Goal: Task Accomplishment & Management: Manage account settings

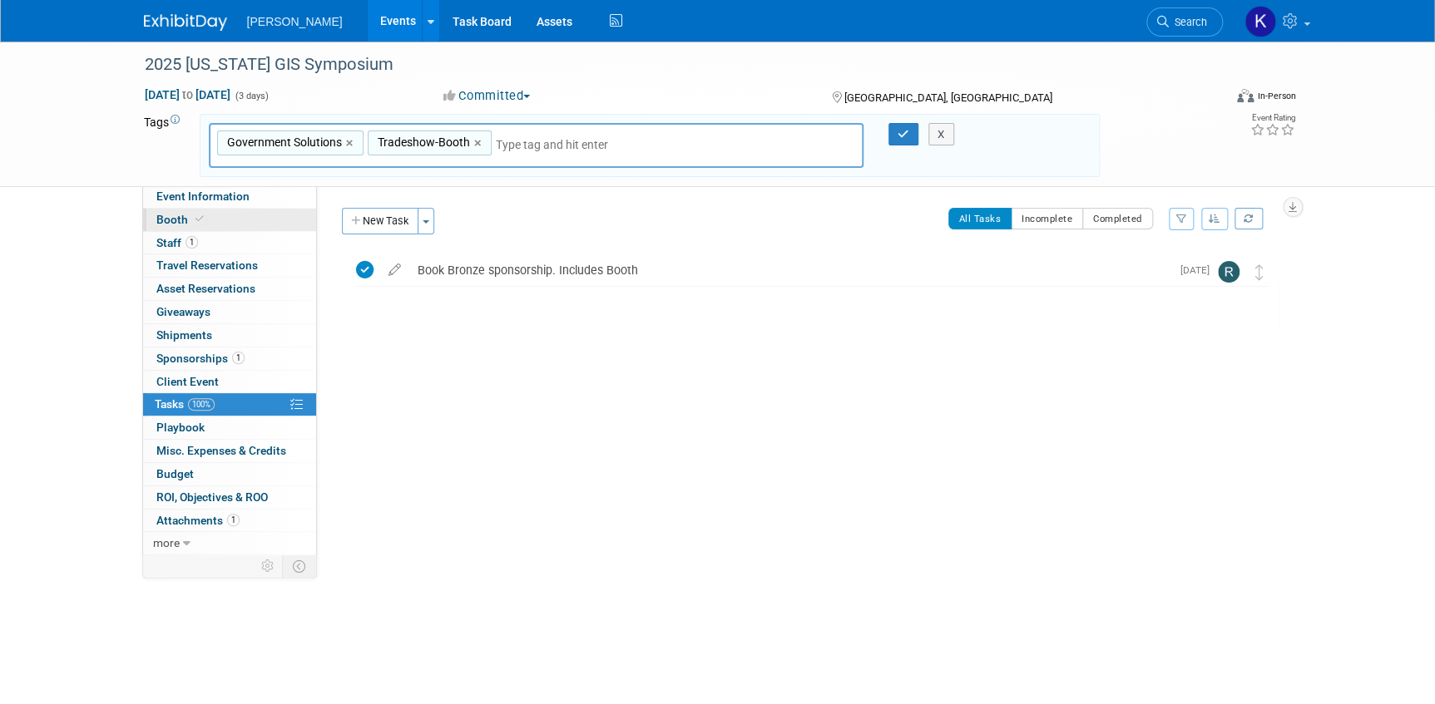
click at [200, 216] on icon at bounding box center [199, 219] width 8 height 9
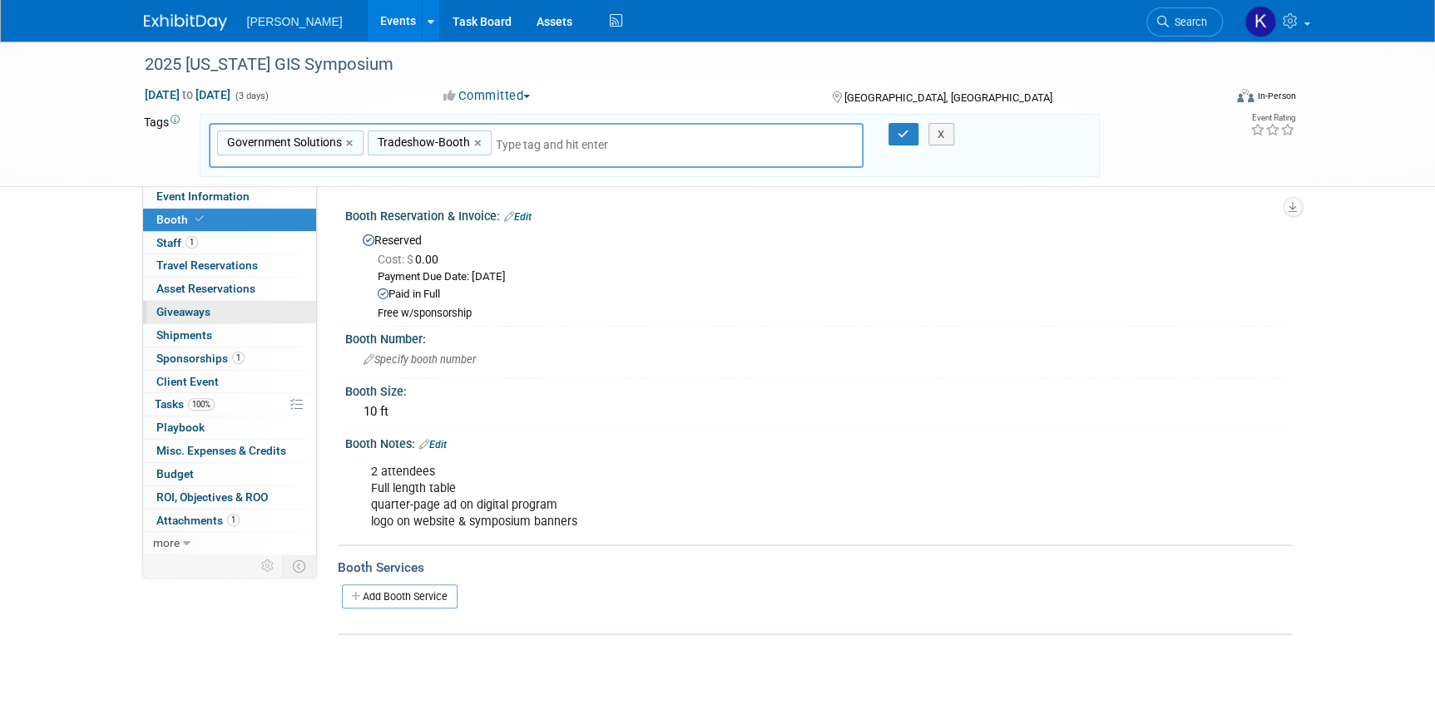
click at [218, 309] on link "0 Giveaways 0" at bounding box center [229, 312] width 173 height 22
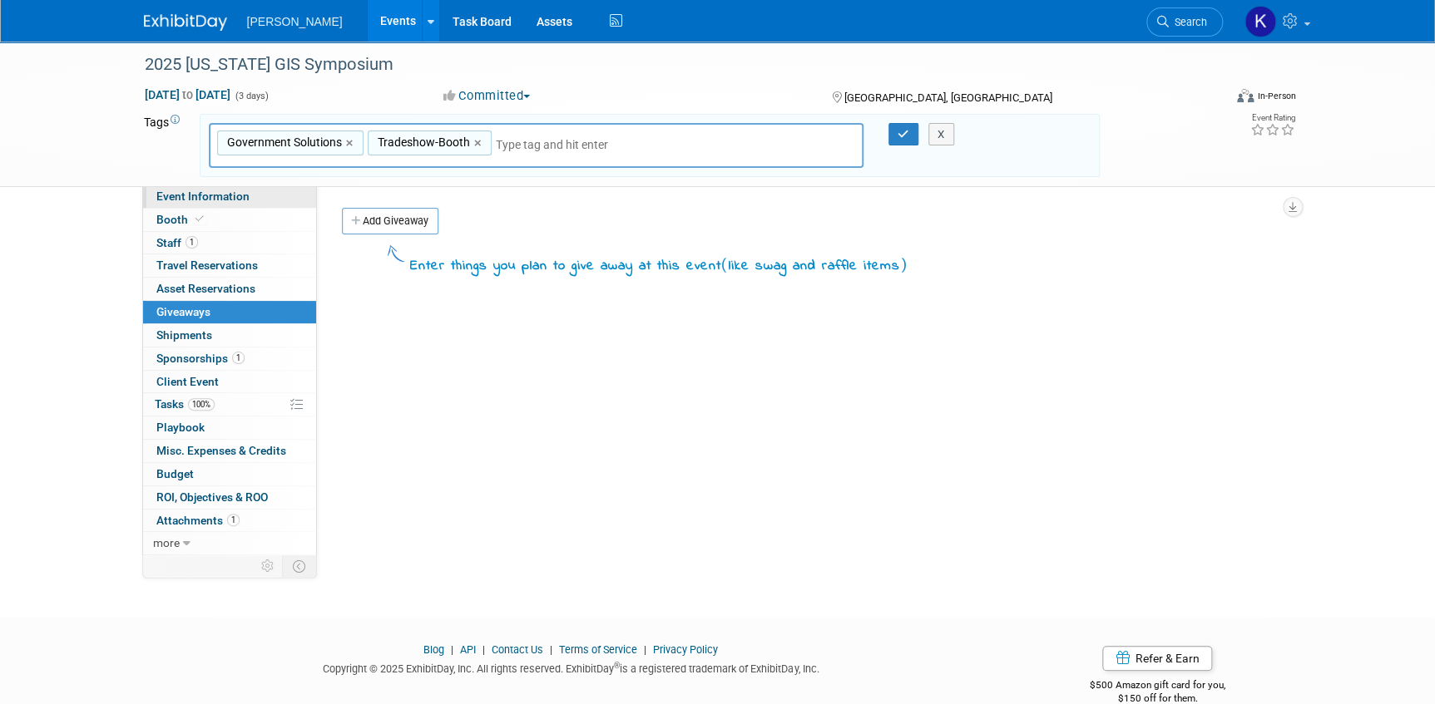
click at [261, 199] on link "Event Information" at bounding box center [229, 196] width 173 height 22
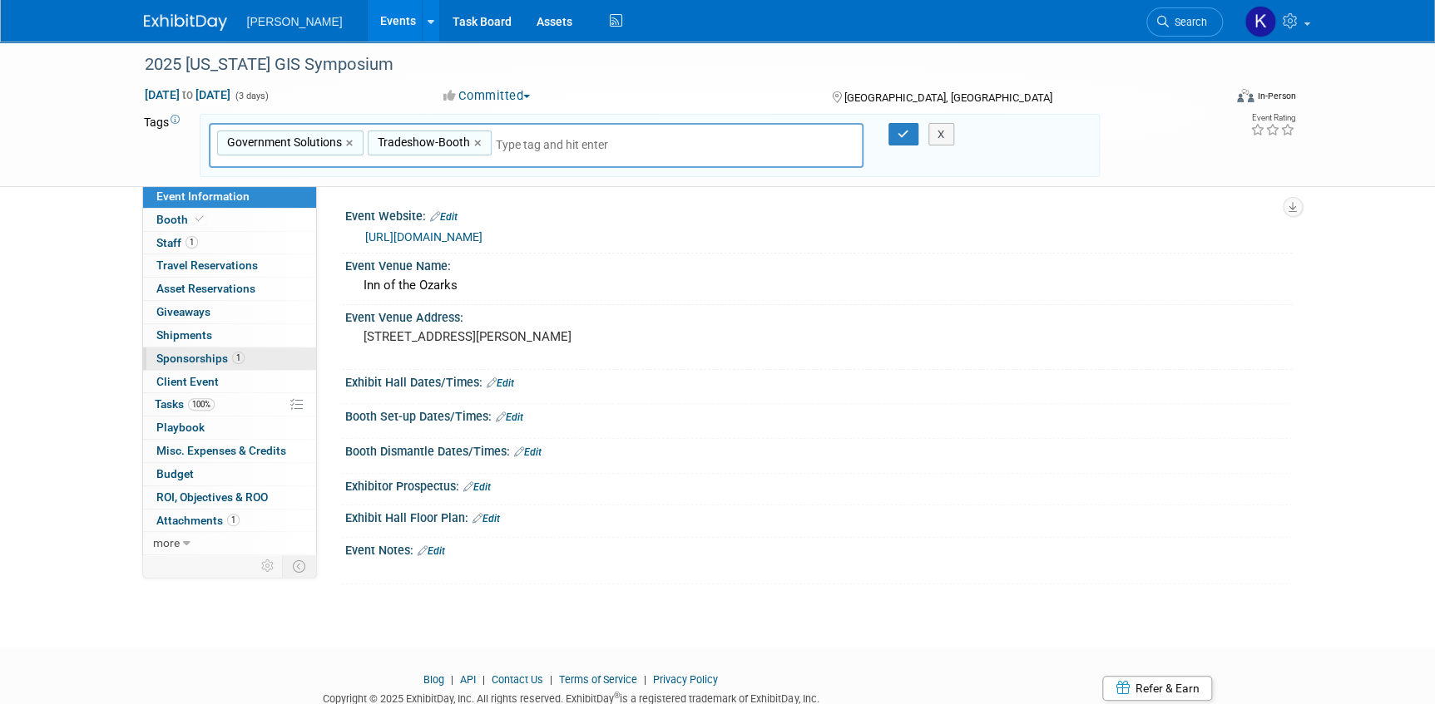
click at [177, 361] on span "Sponsorships 1" at bounding box center [200, 358] width 88 height 13
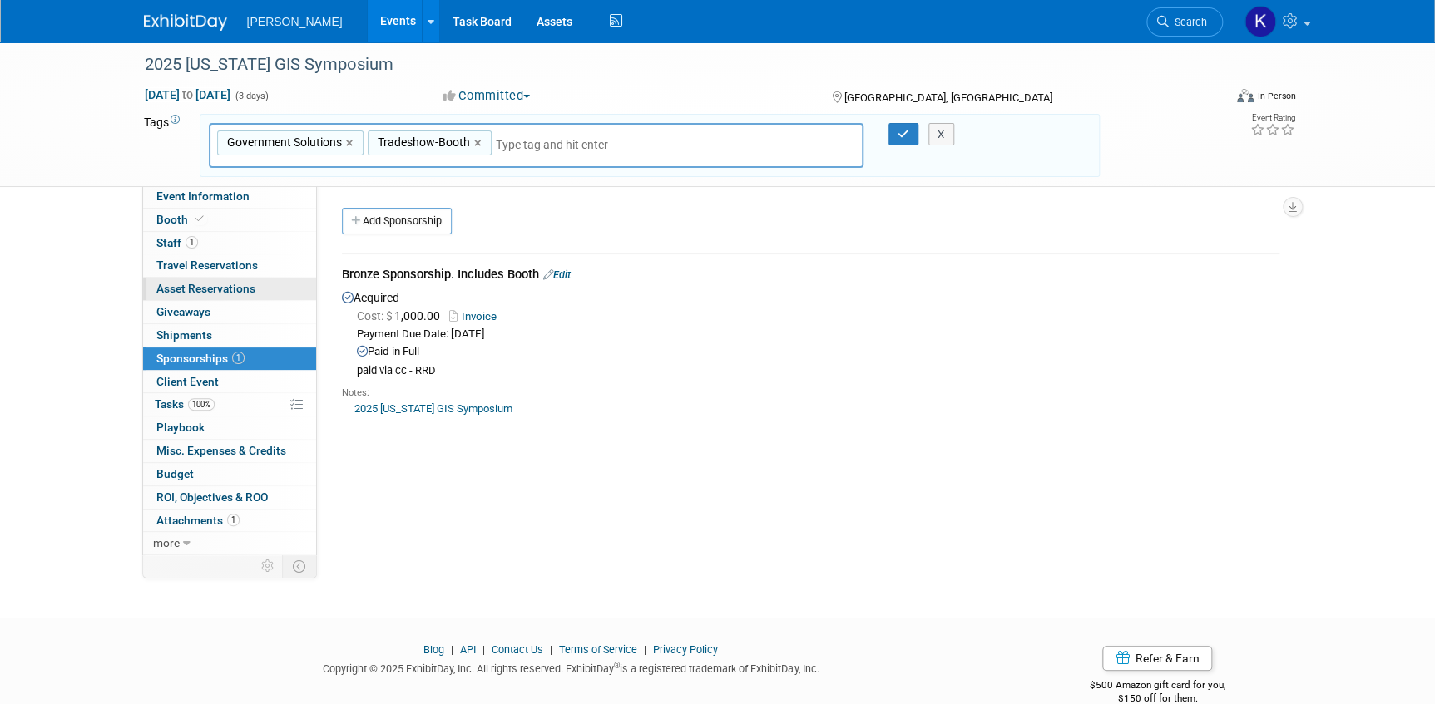
click at [248, 289] on span "Asset Reservations 0" at bounding box center [205, 288] width 99 height 13
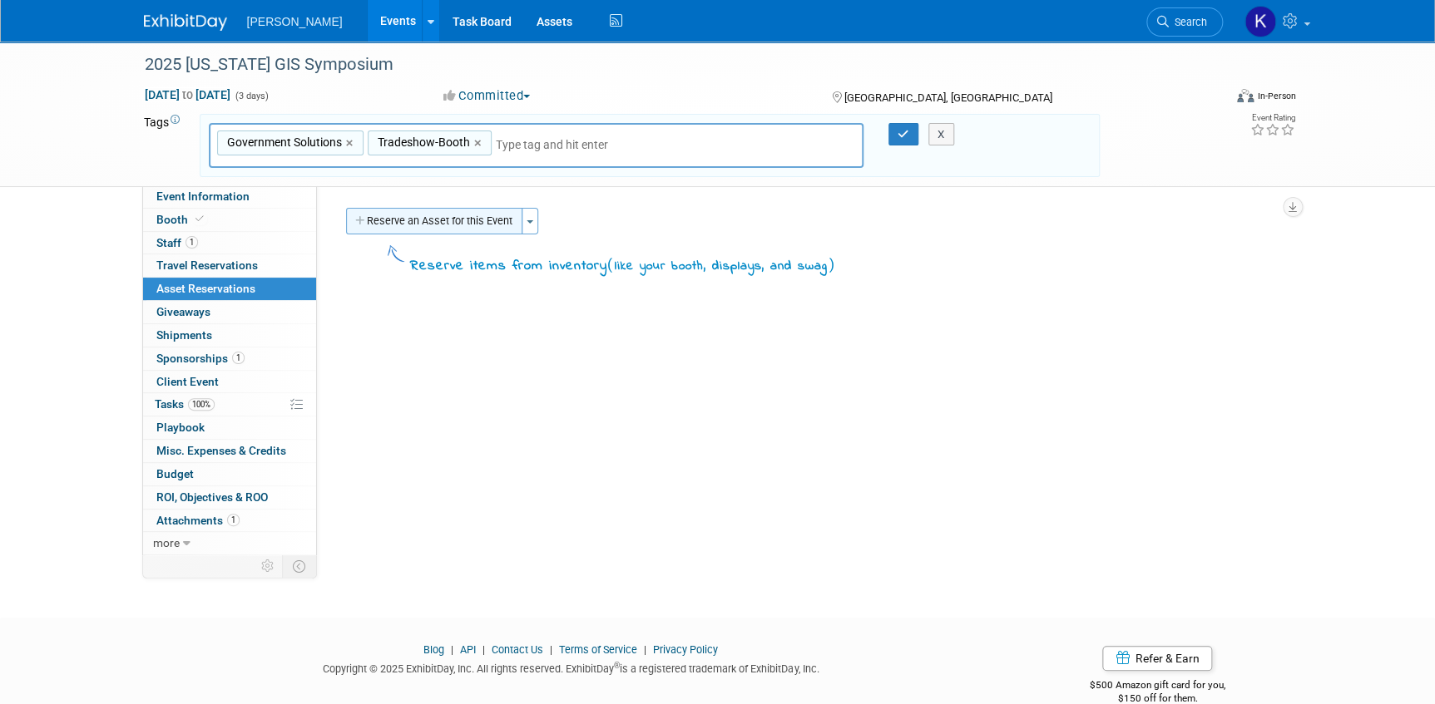
click at [467, 218] on button "Reserve an Asset for this Event" at bounding box center [434, 221] width 176 height 27
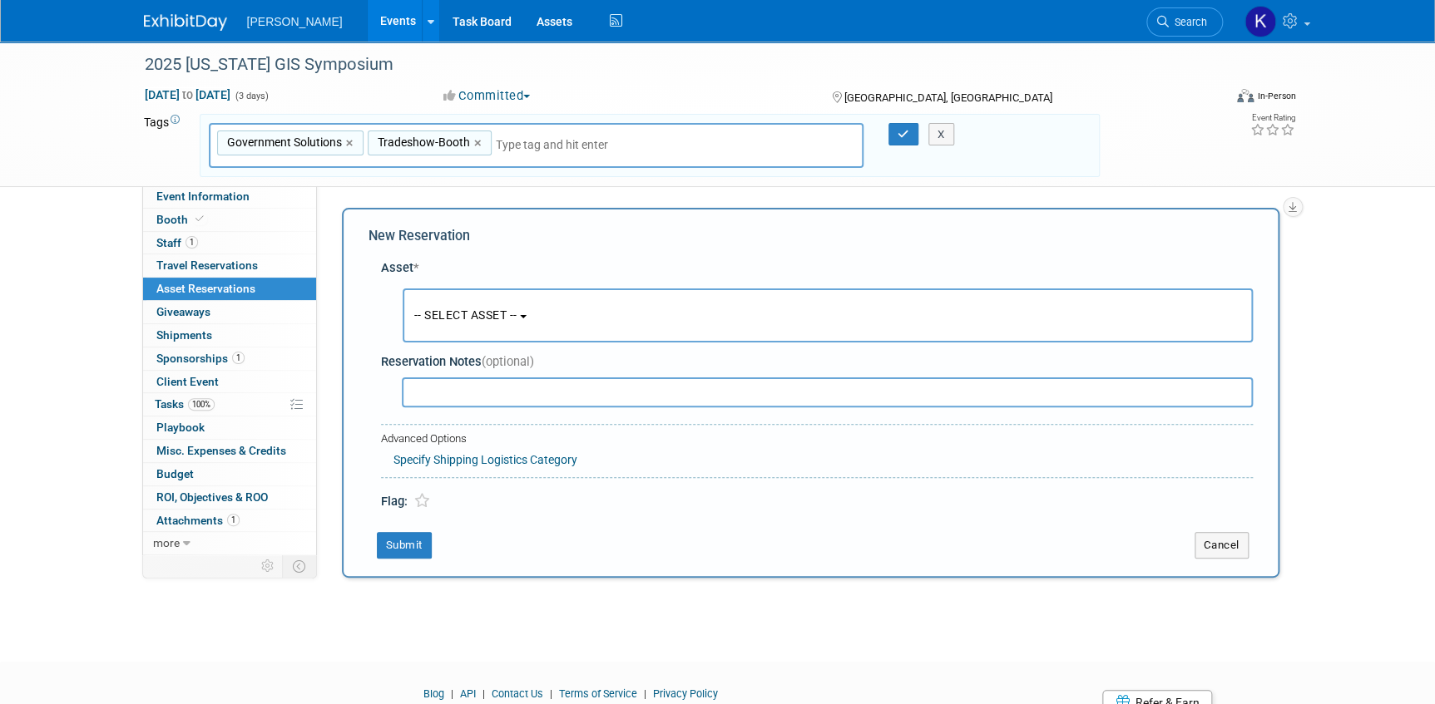
scroll to position [56, 0]
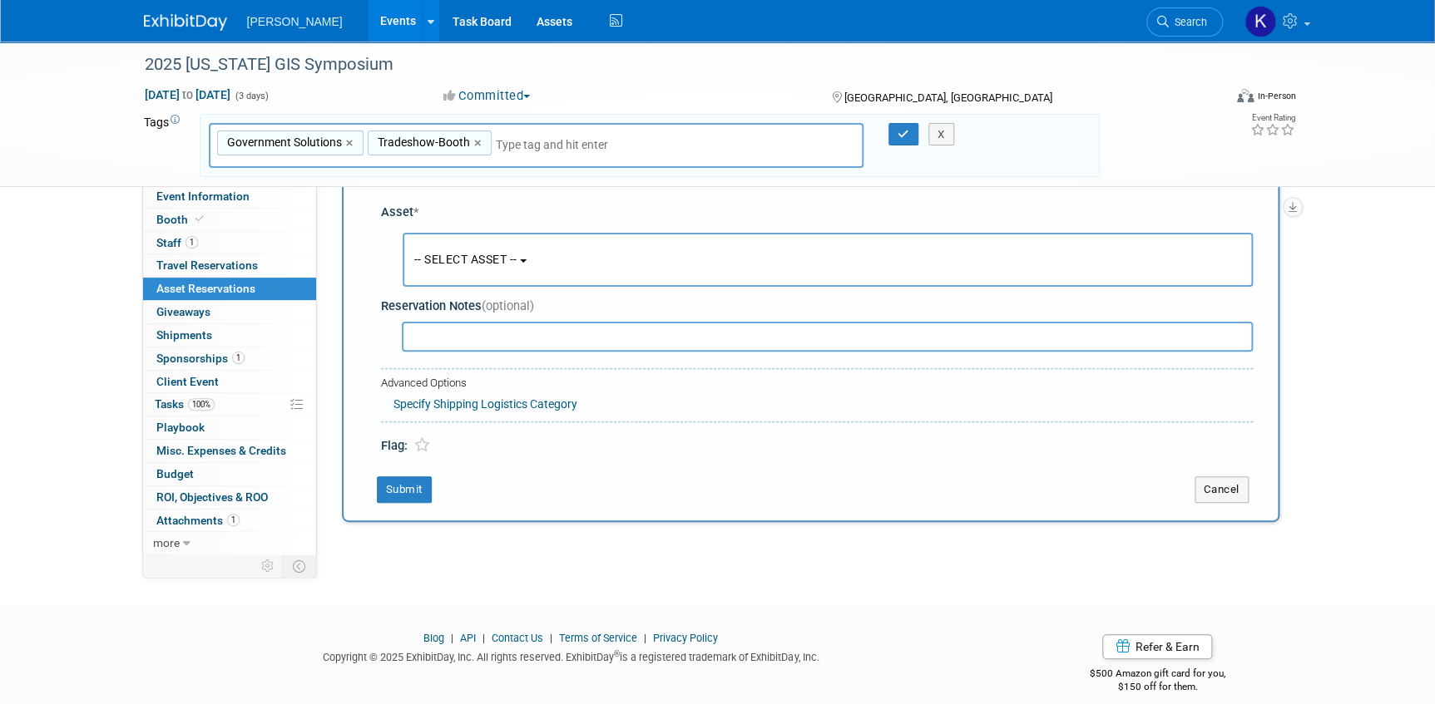
click at [537, 265] on button "-- SELECT ASSET --" at bounding box center [828, 260] width 850 height 54
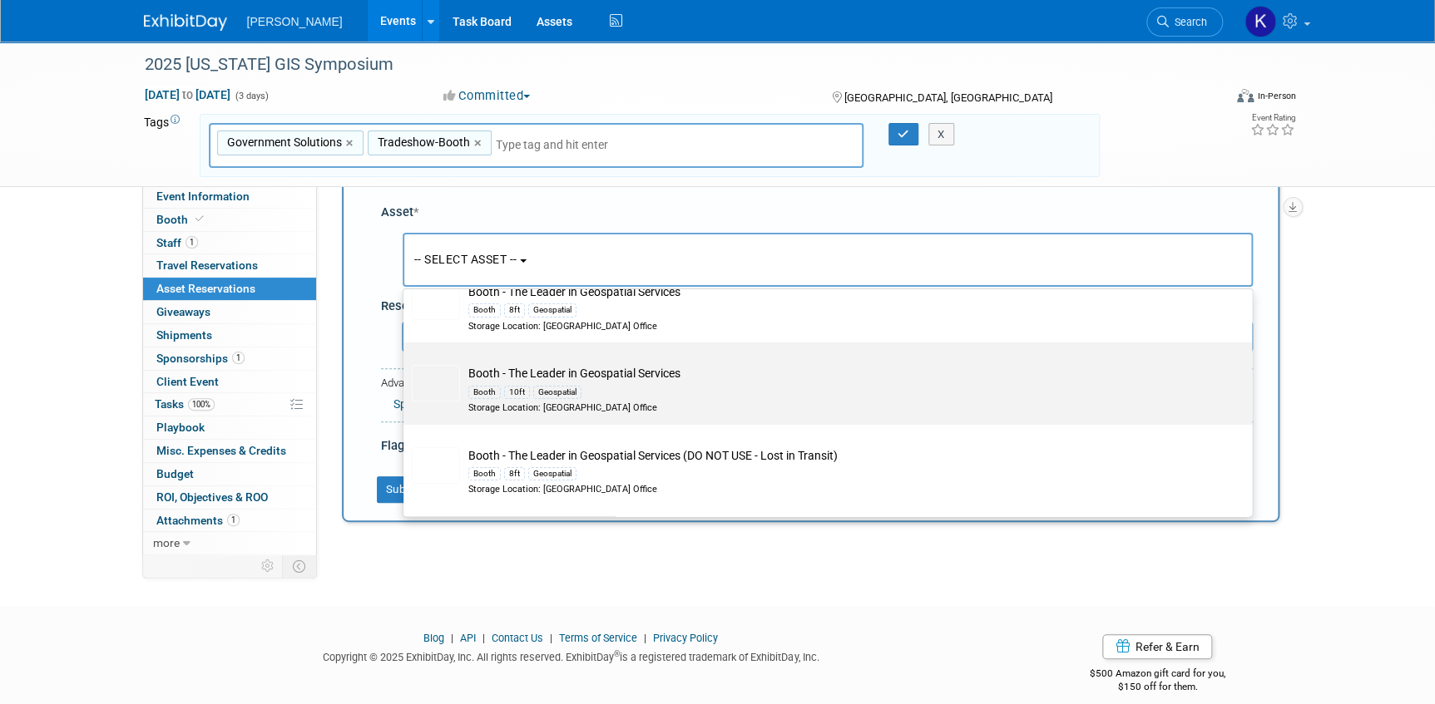
scroll to position [6124, 0]
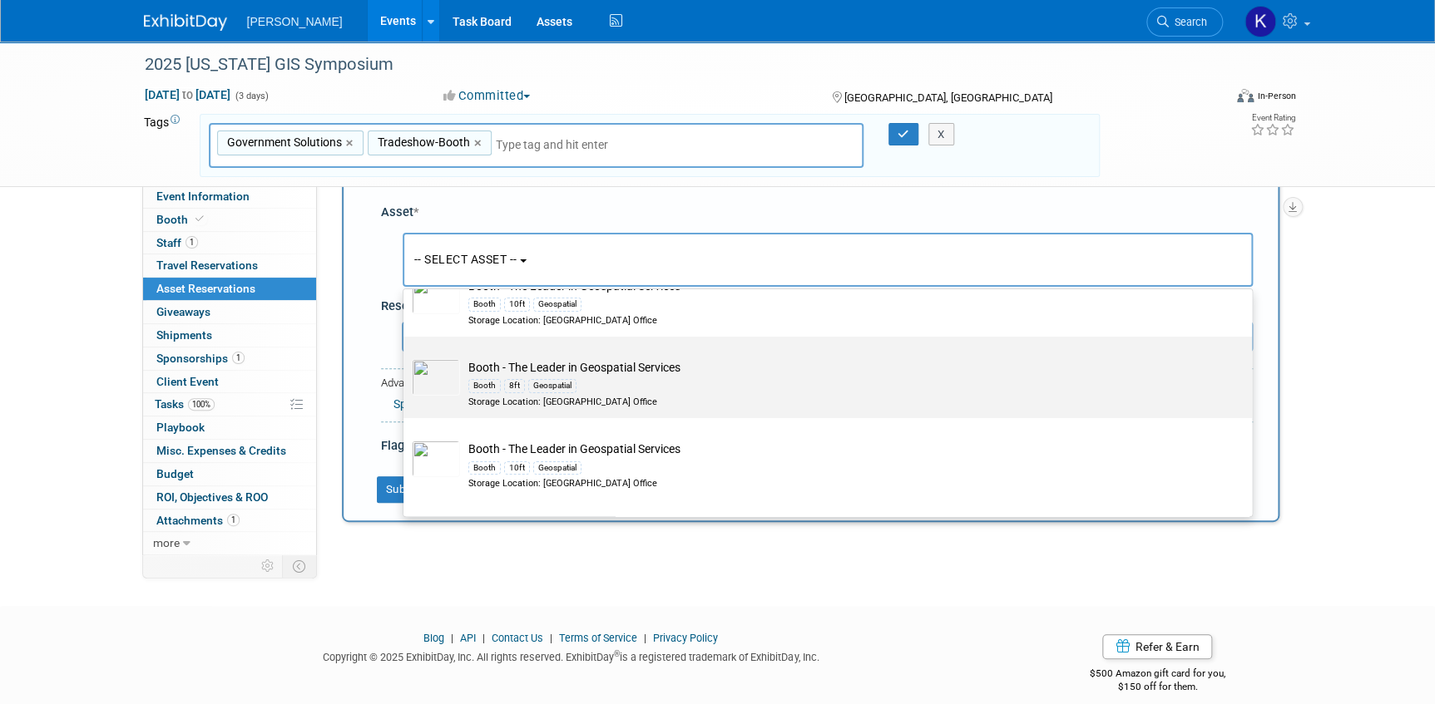
click at [666, 382] on td "Booth - The Leader in Geospatial Services Booth 8ft Geospatial Storage Location…" at bounding box center [839, 383] width 759 height 49
click at [406, 357] on input "Booth - The Leader in Geospatial Services Booth 8ft Geospatial Storage Location…" at bounding box center [400, 351] width 11 height 11
select select "10724427"
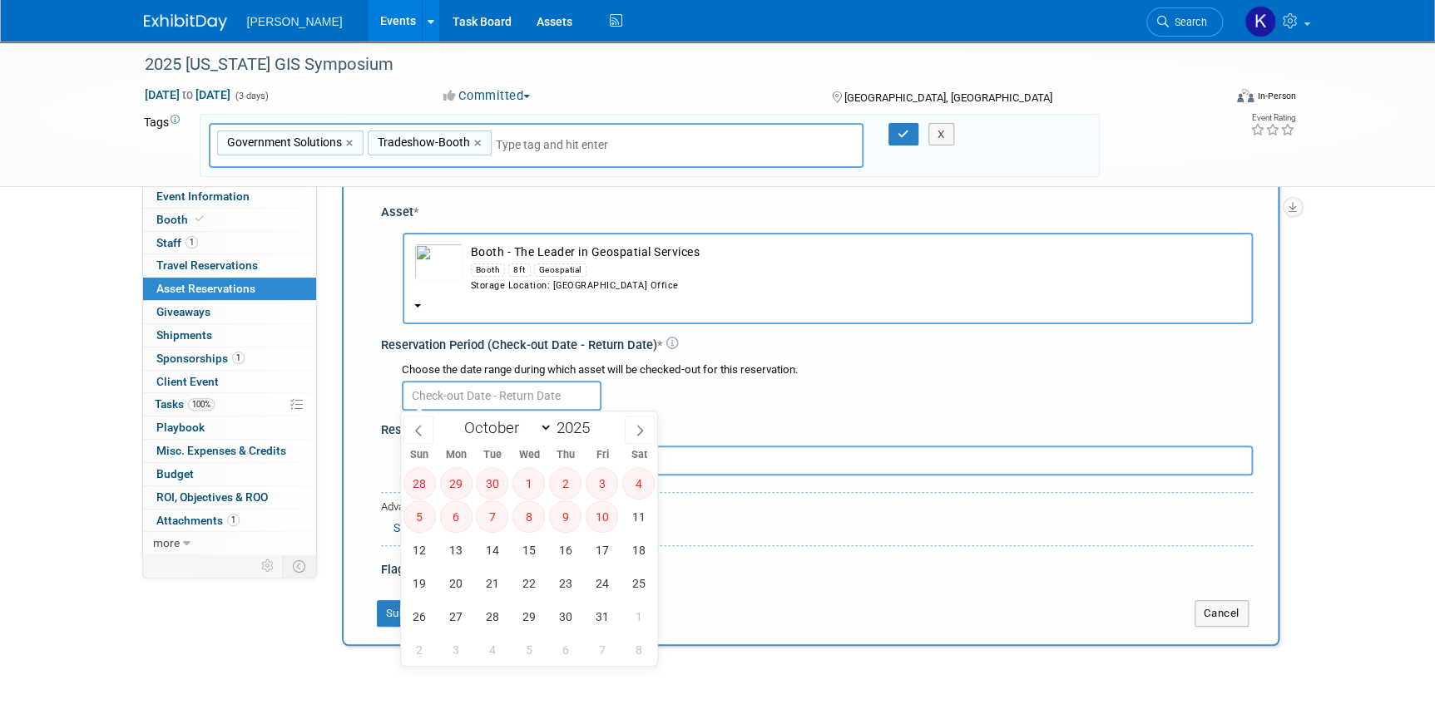
click at [468, 390] on input "text" at bounding box center [502, 396] width 200 height 30
click at [415, 426] on icon at bounding box center [419, 431] width 12 height 12
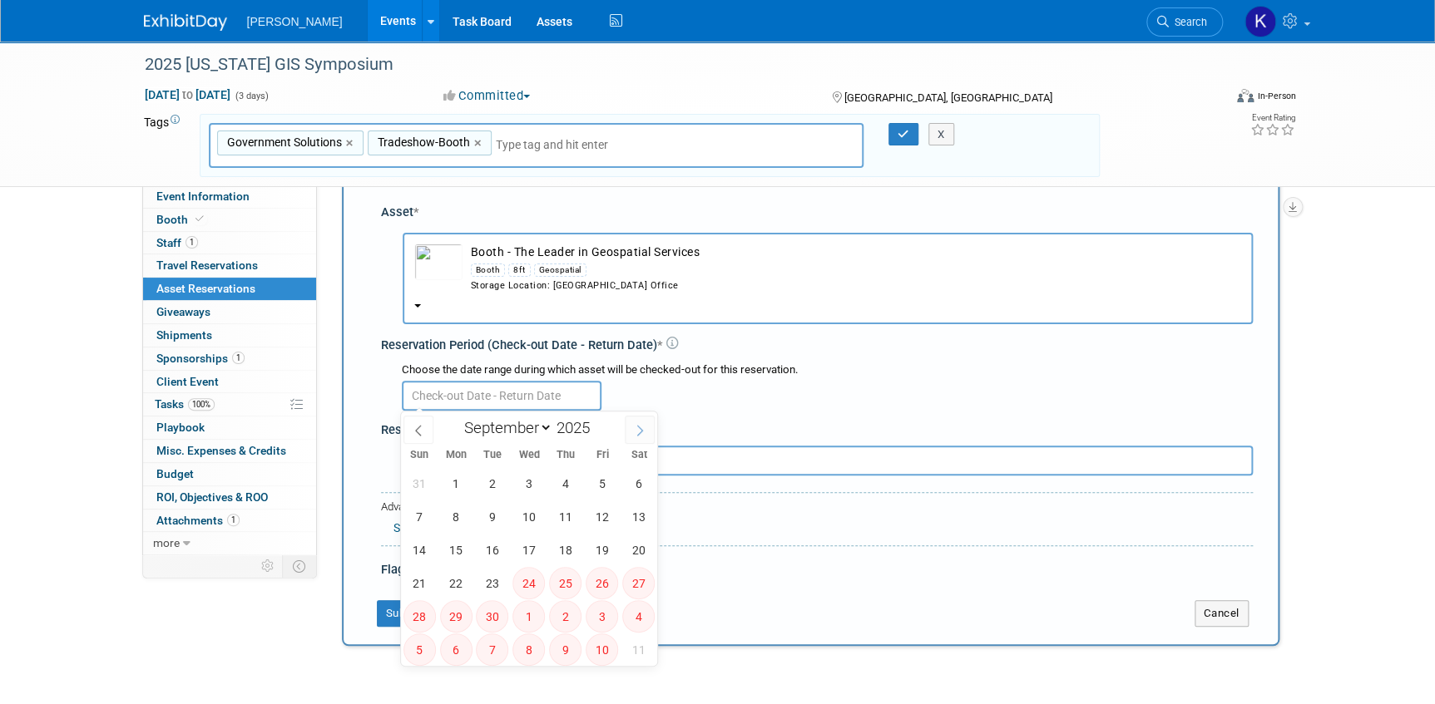
click at [637, 432] on icon at bounding box center [640, 431] width 12 height 12
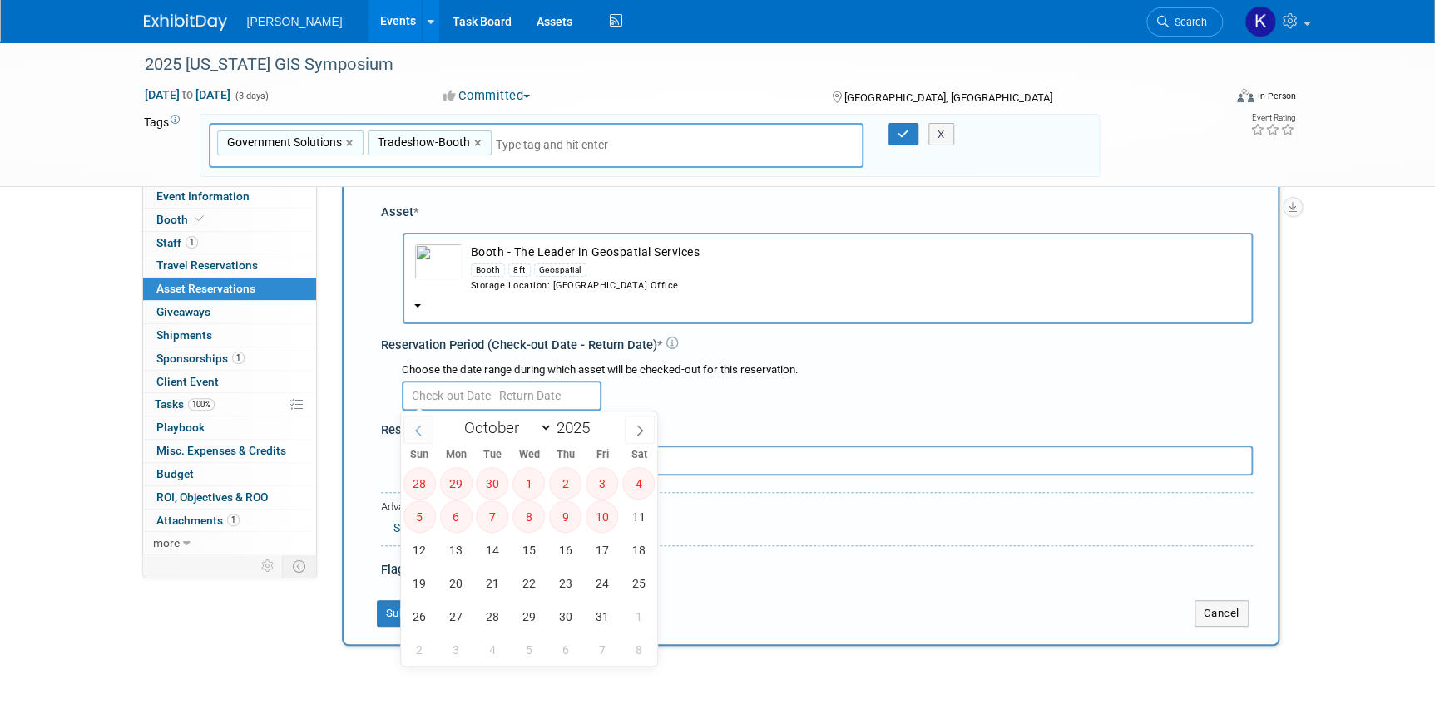
click at [422, 432] on icon at bounding box center [419, 431] width 12 height 12
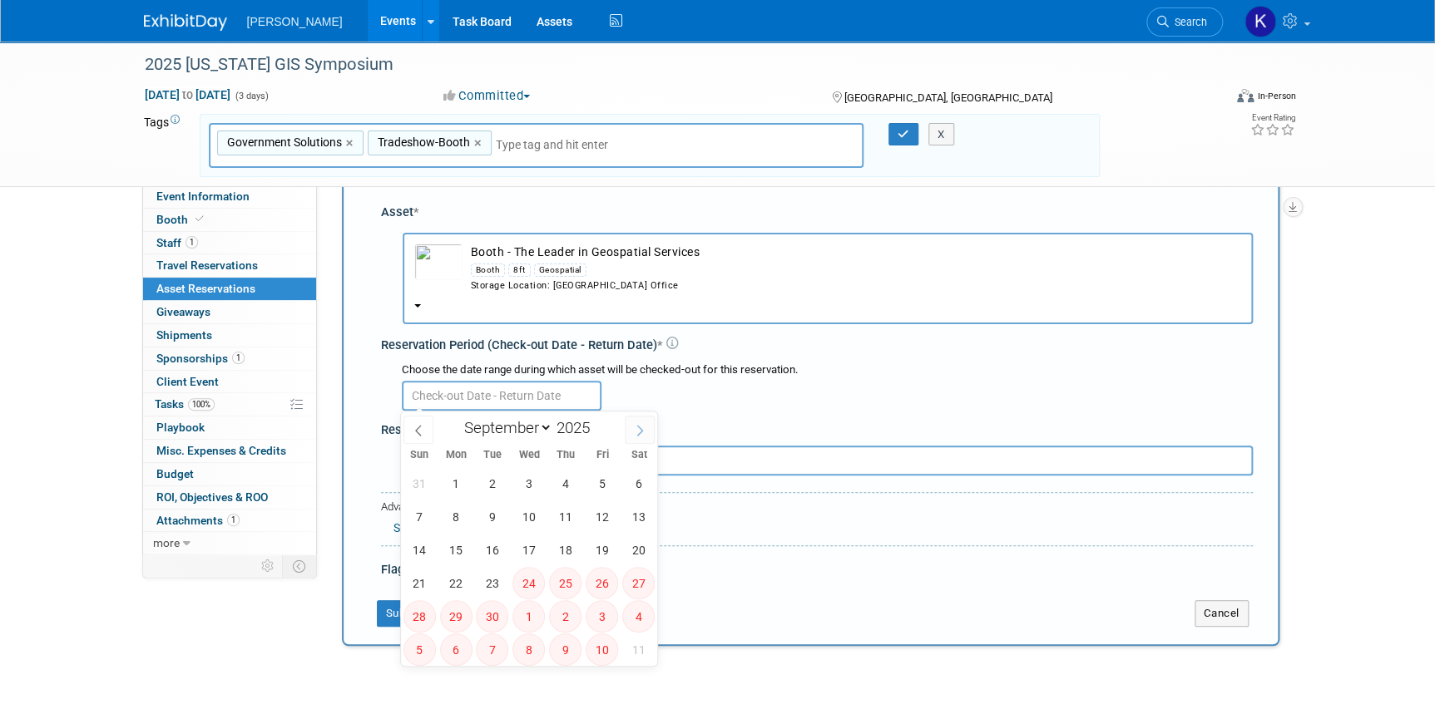
click at [635, 435] on icon at bounding box center [640, 431] width 12 height 12
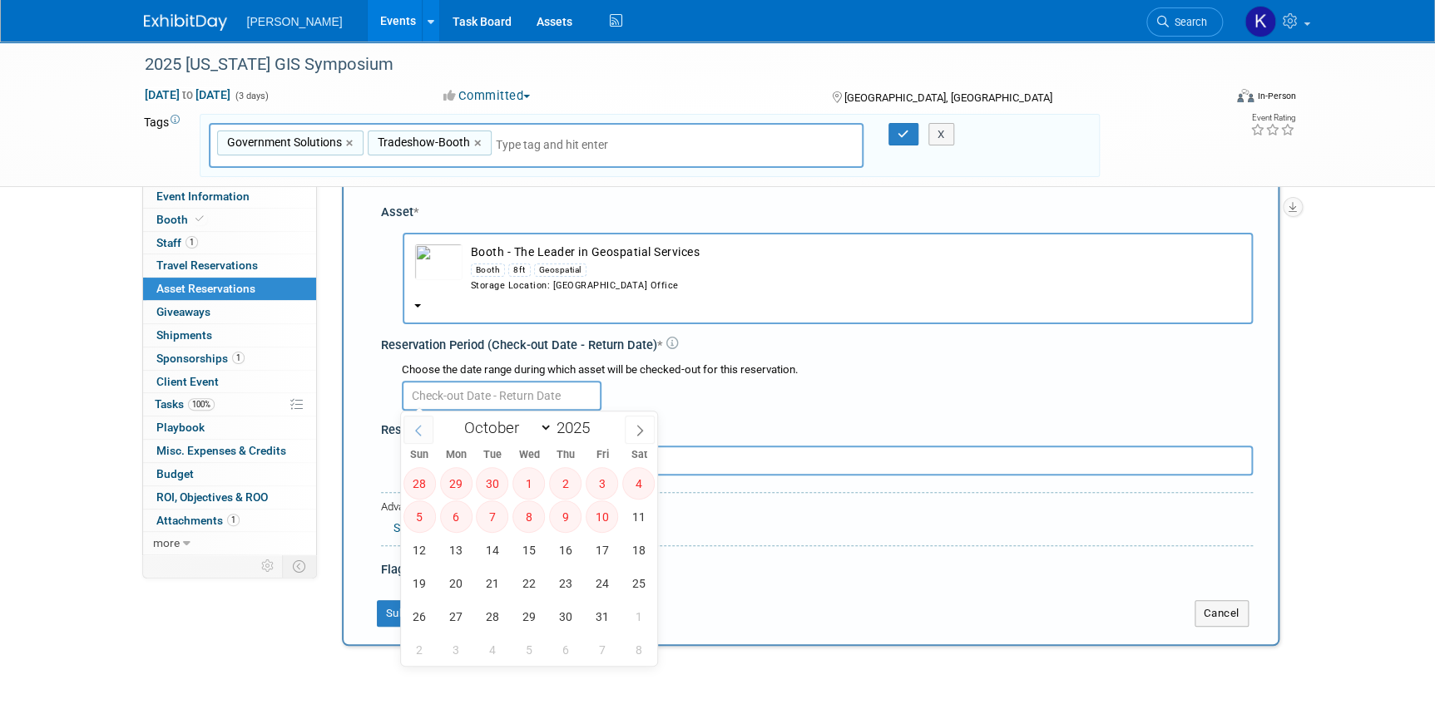
click at [422, 434] on icon at bounding box center [419, 431] width 12 height 12
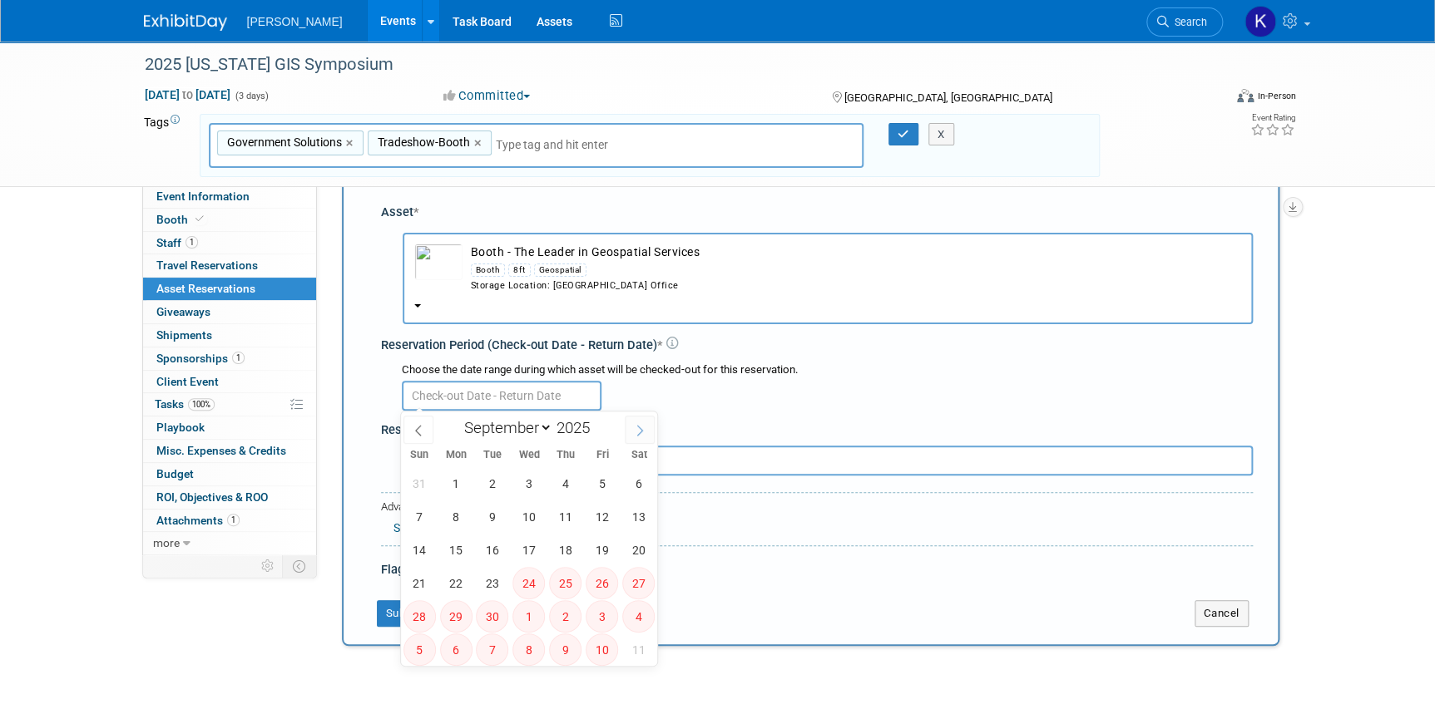
click at [646, 432] on span at bounding box center [640, 430] width 30 height 28
select select "9"
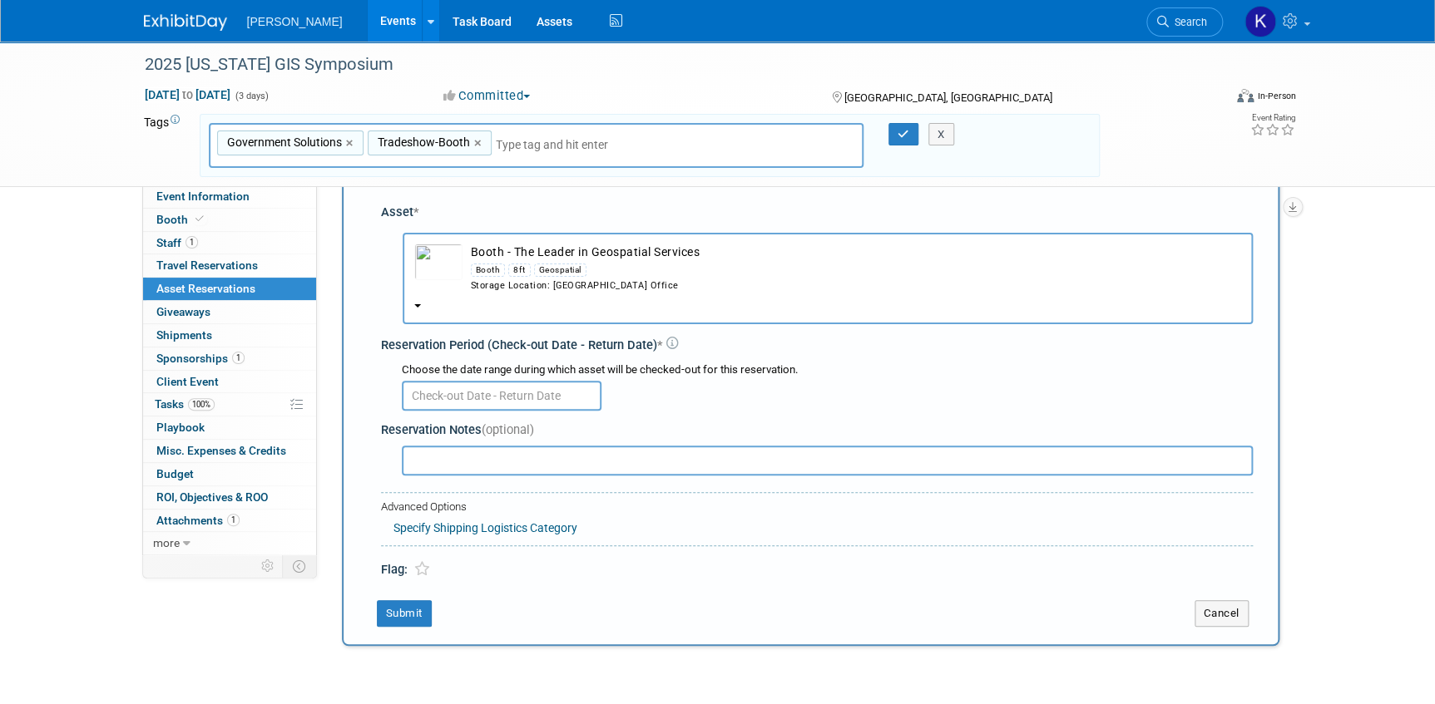
click at [415, 305] on b "button" at bounding box center [417, 305] width 7 height 3
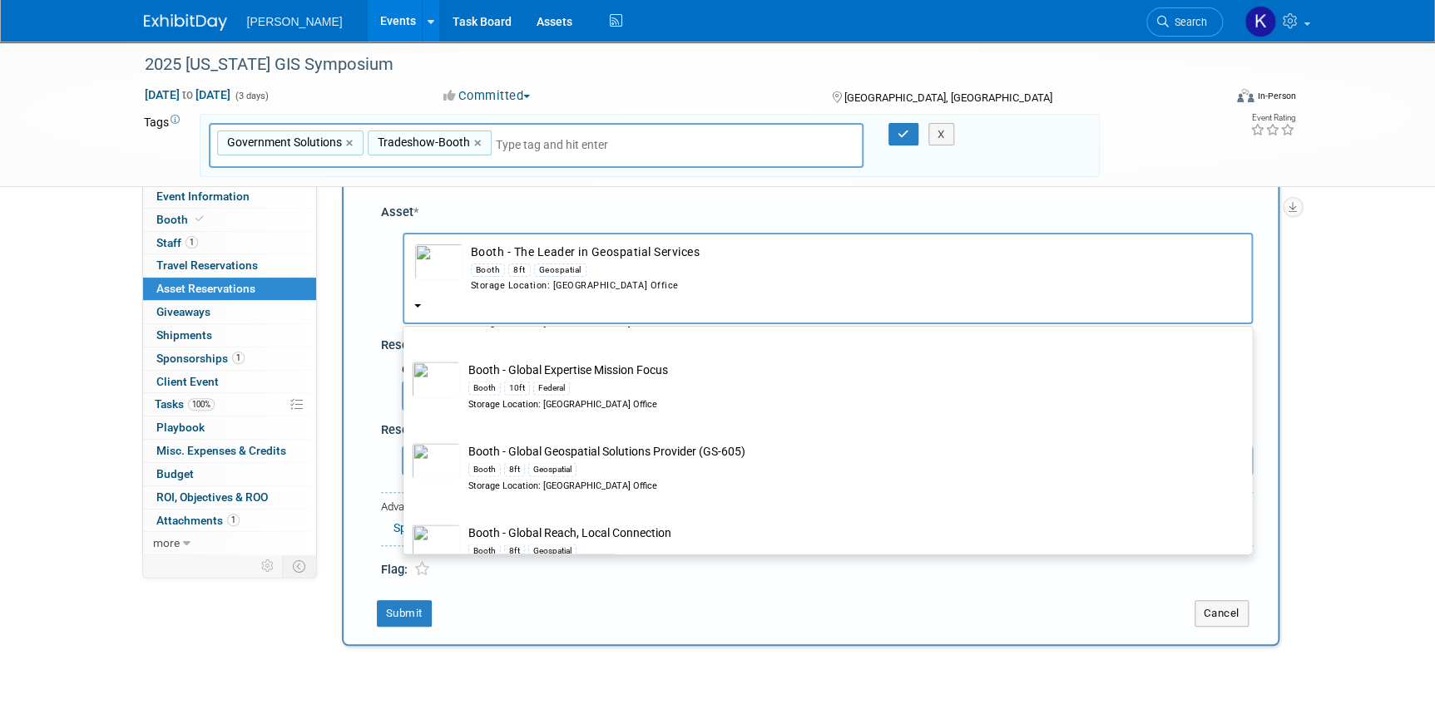
scroll to position [4763, 0]
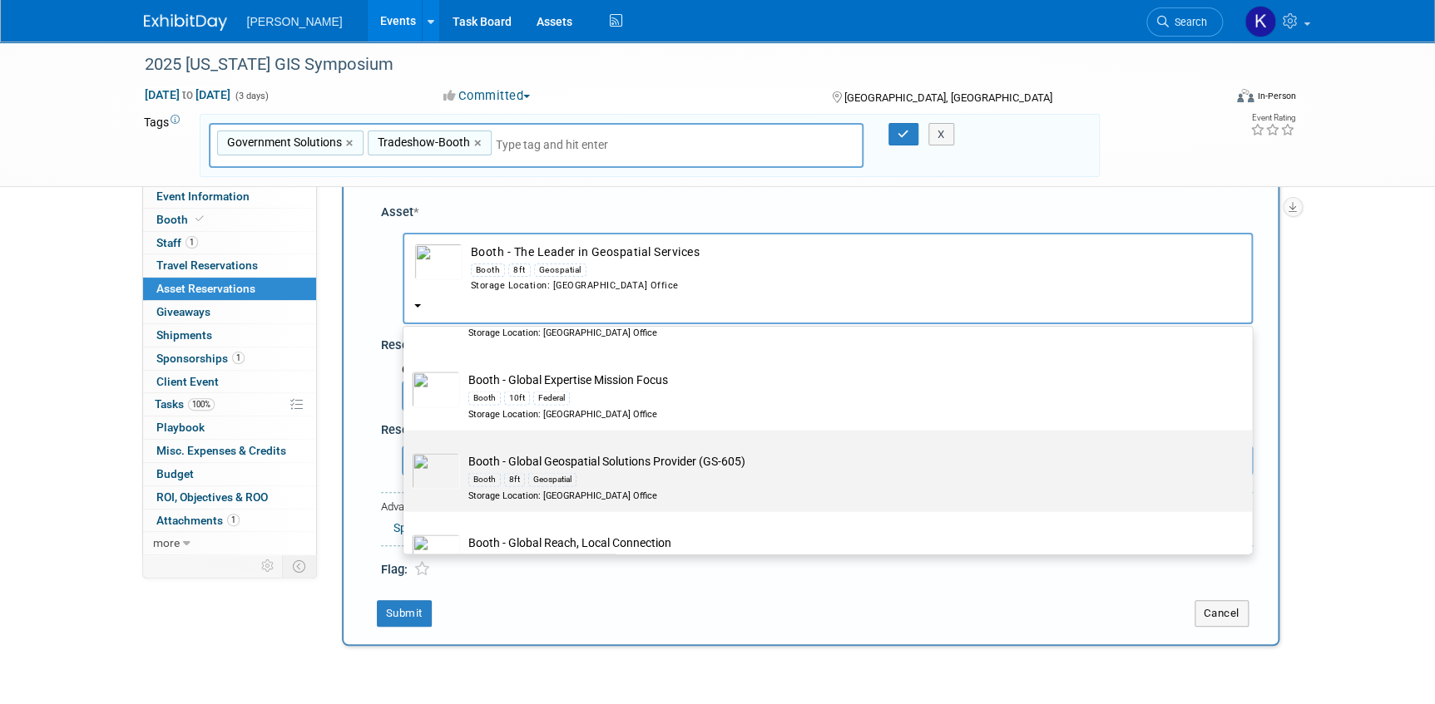
click at [662, 477] on td "Booth - Global Geospatial Solutions Provider (GS-605) Booth 8ft Geospatial Stor…" at bounding box center [839, 476] width 759 height 49
click at [406, 450] on input "Booth - Global Geospatial Solutions Provider (GS-605) Booth 8ft Geospatial Stor…" at bounding box center [400, 444] width 11 height 11
select select "10728485"
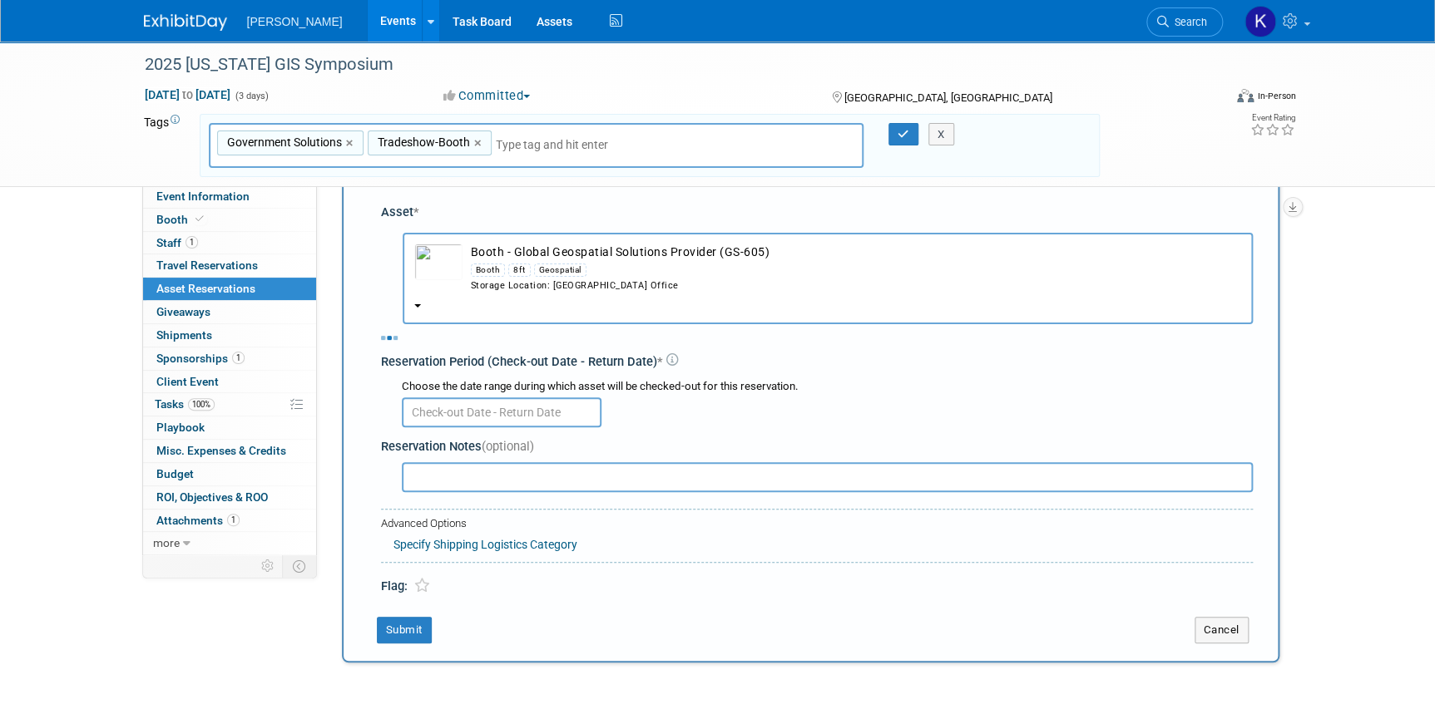
select select "9"
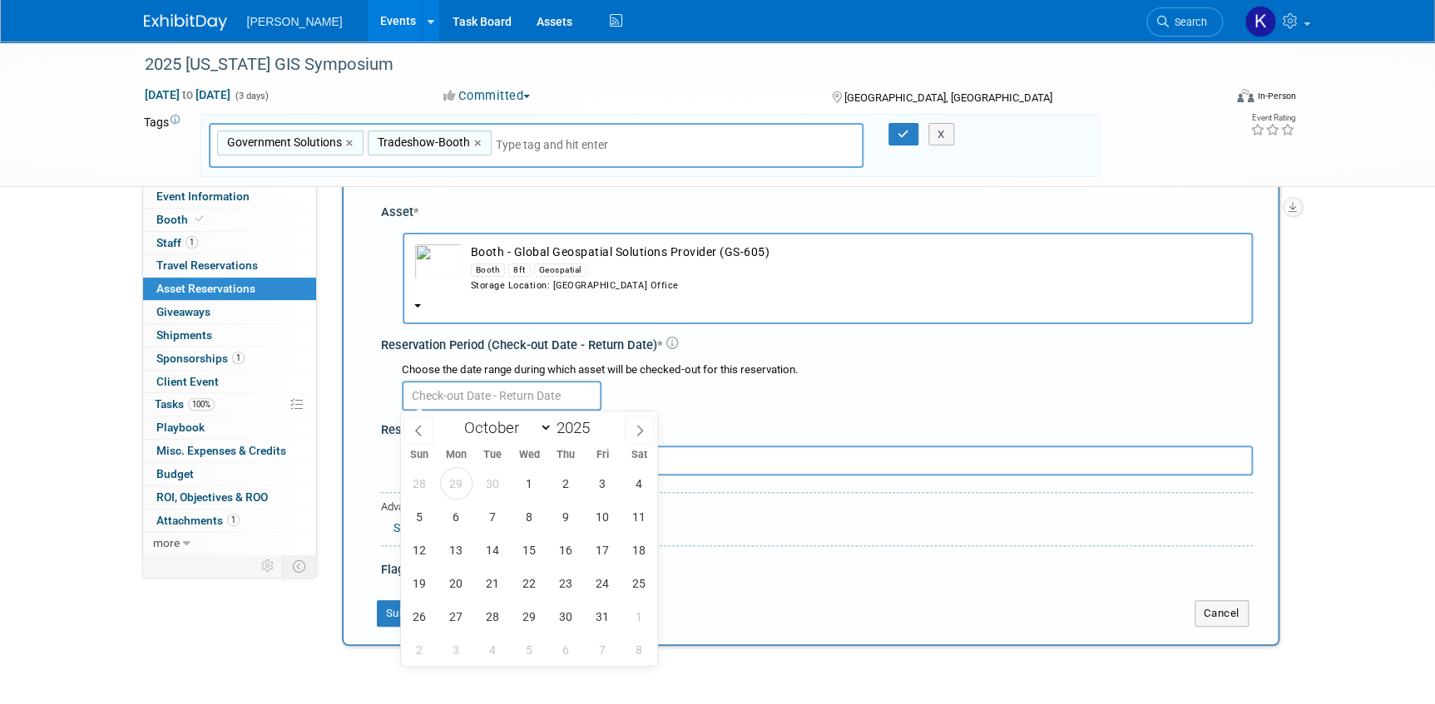
click at [484, 396] on input "text" at bounding box center [502, 396] width 200 height 30
click at [452, 483] on span "29" at bounding box center [456, 483] width 32 height 32
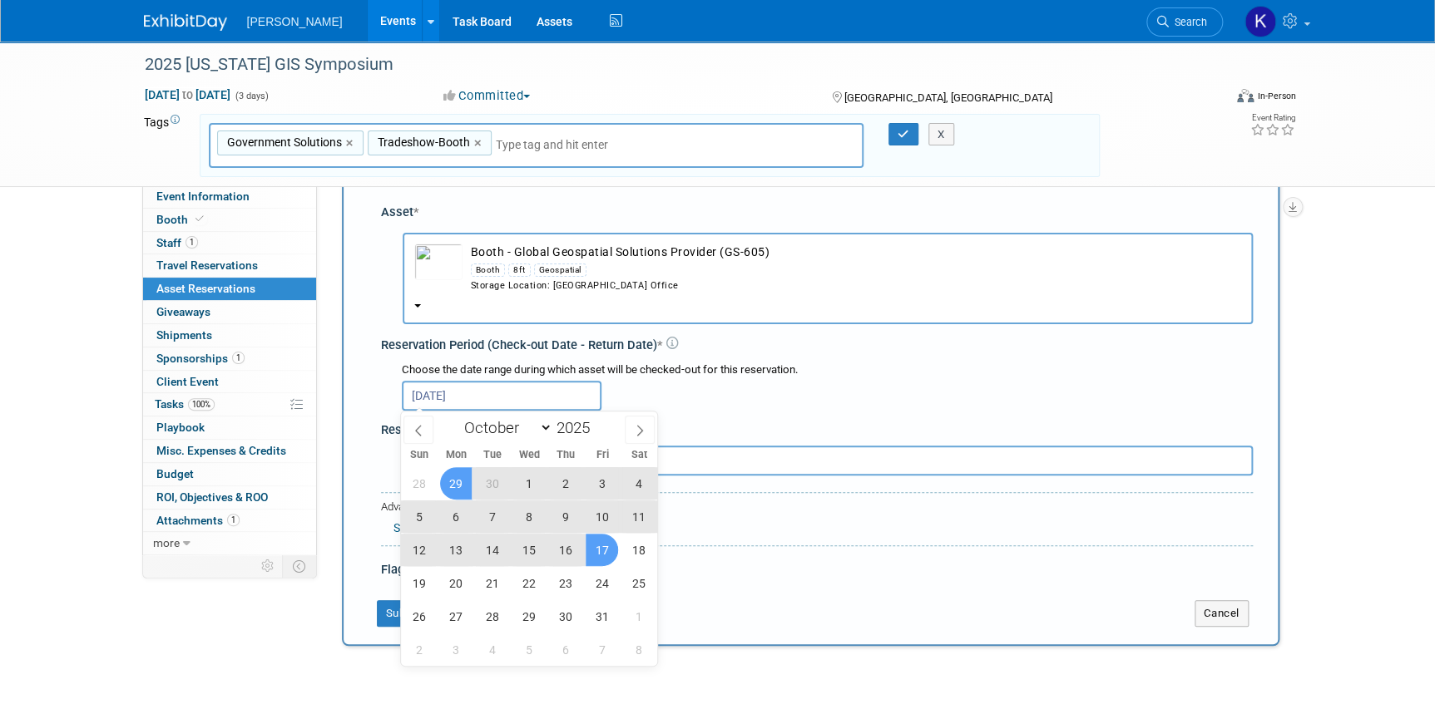
click at [608, 550] on span "17" at bounding box center [602, 550] width 32 height 32
type input "[DATE] to [DATE]"
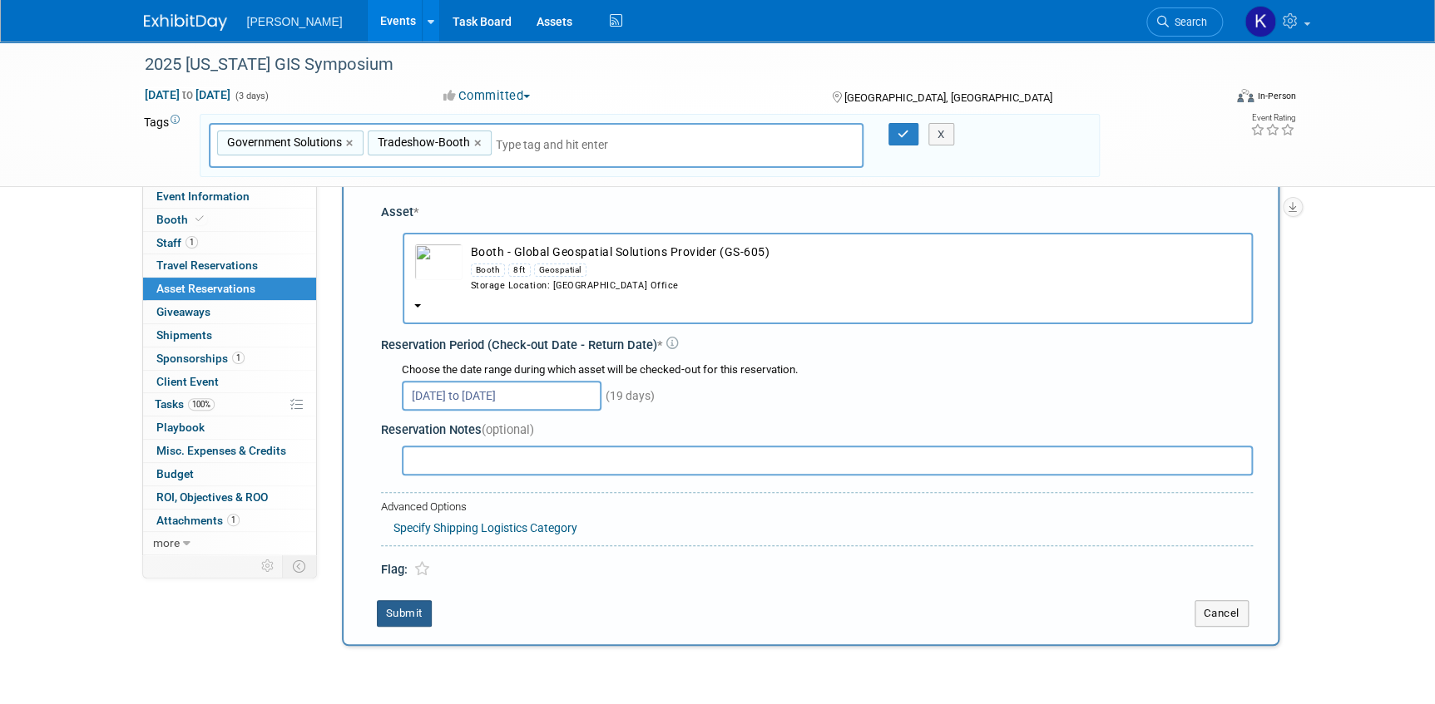
click at [397, 608] on button "Submit" at bounding box center [404, 613] width 55 height 27
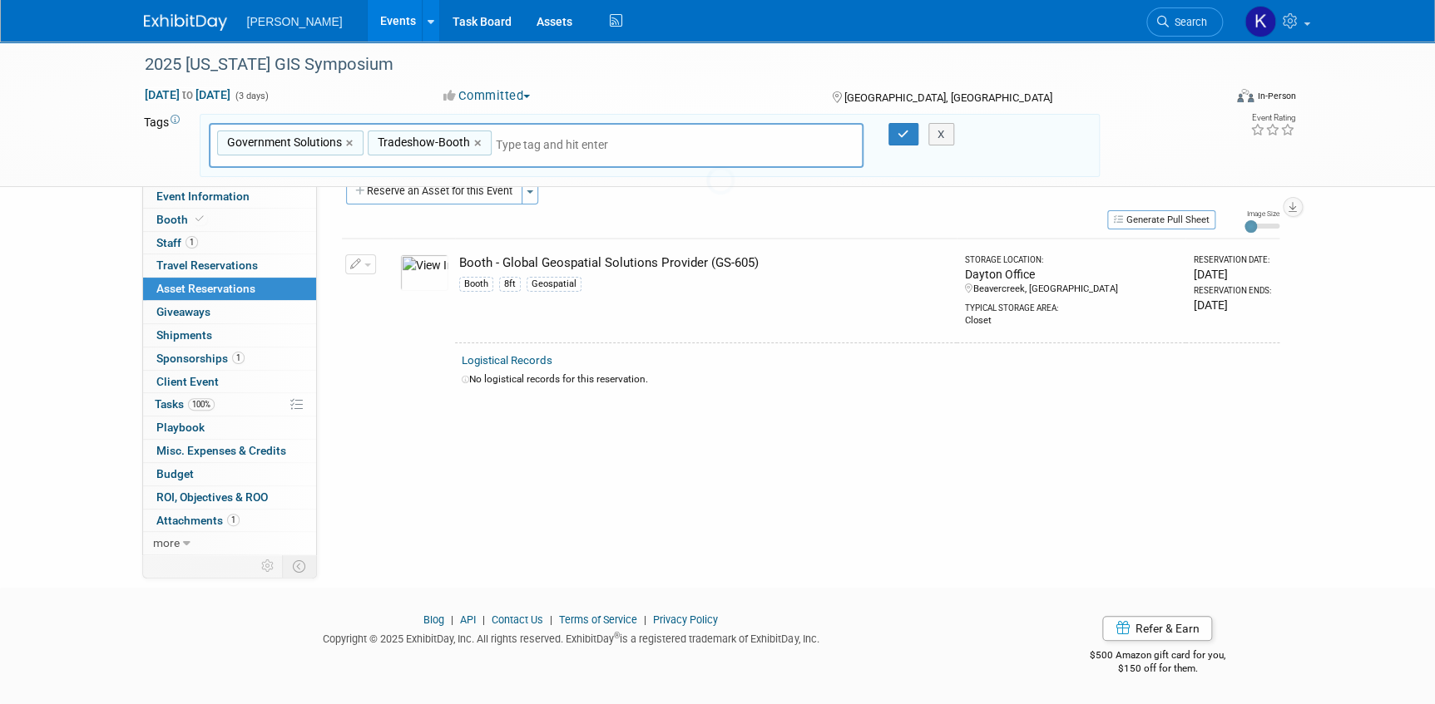
scroll to position [29, 0]
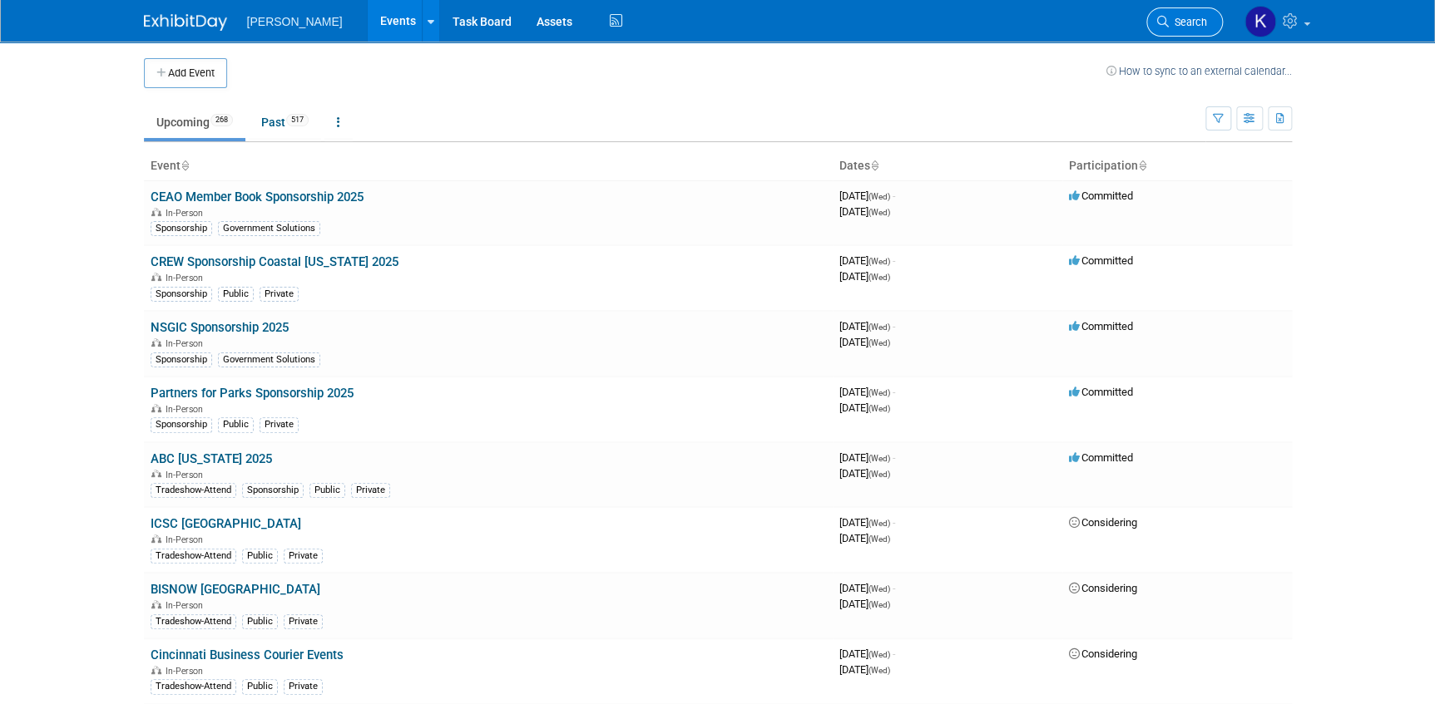
click at [1173, 23] on span "Search" at bounding box center [1188, 22] width 38 height 12
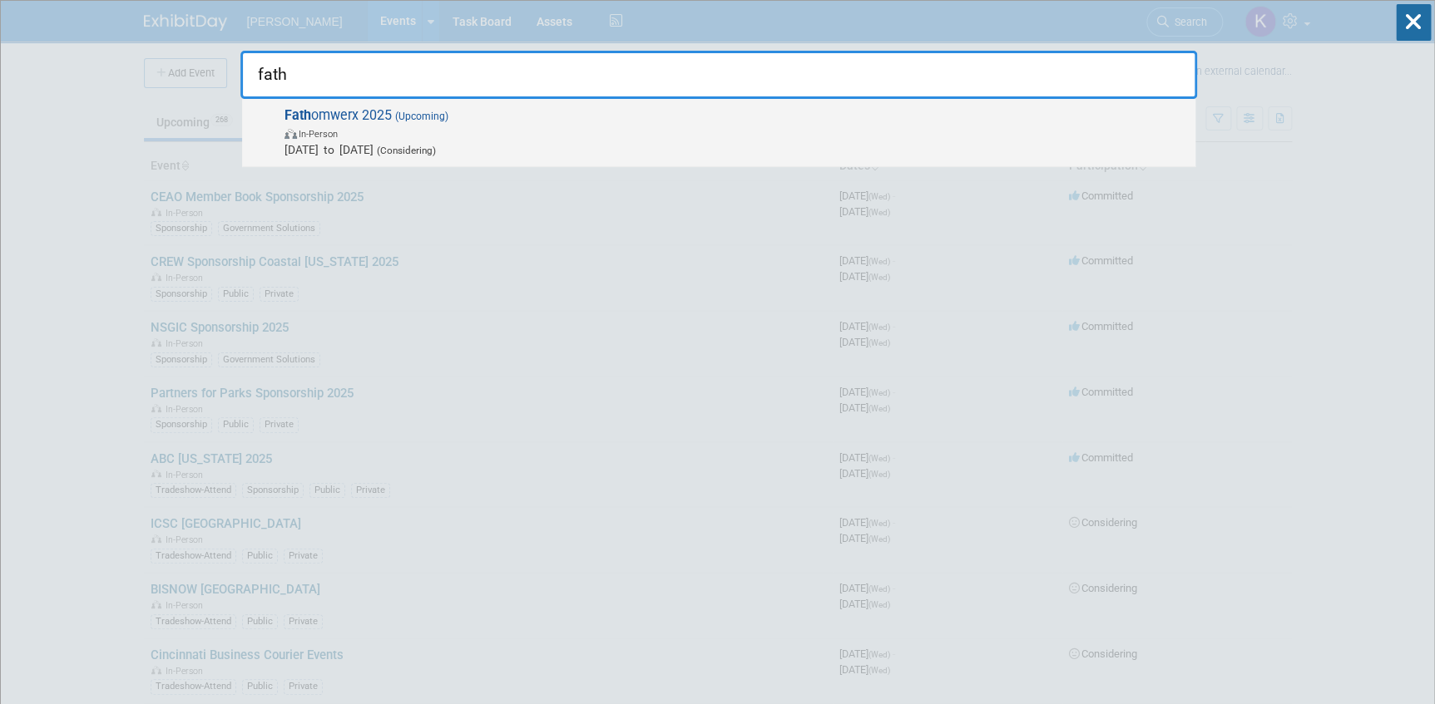
type input "fath"
click at [387, 114] on span "Fath omwerx 2025 (Upcoming) In-Person Oct 15, 2025 to Oct 17, 2025 (Considering)" at bounding box center [732, 132] width 907 height 51
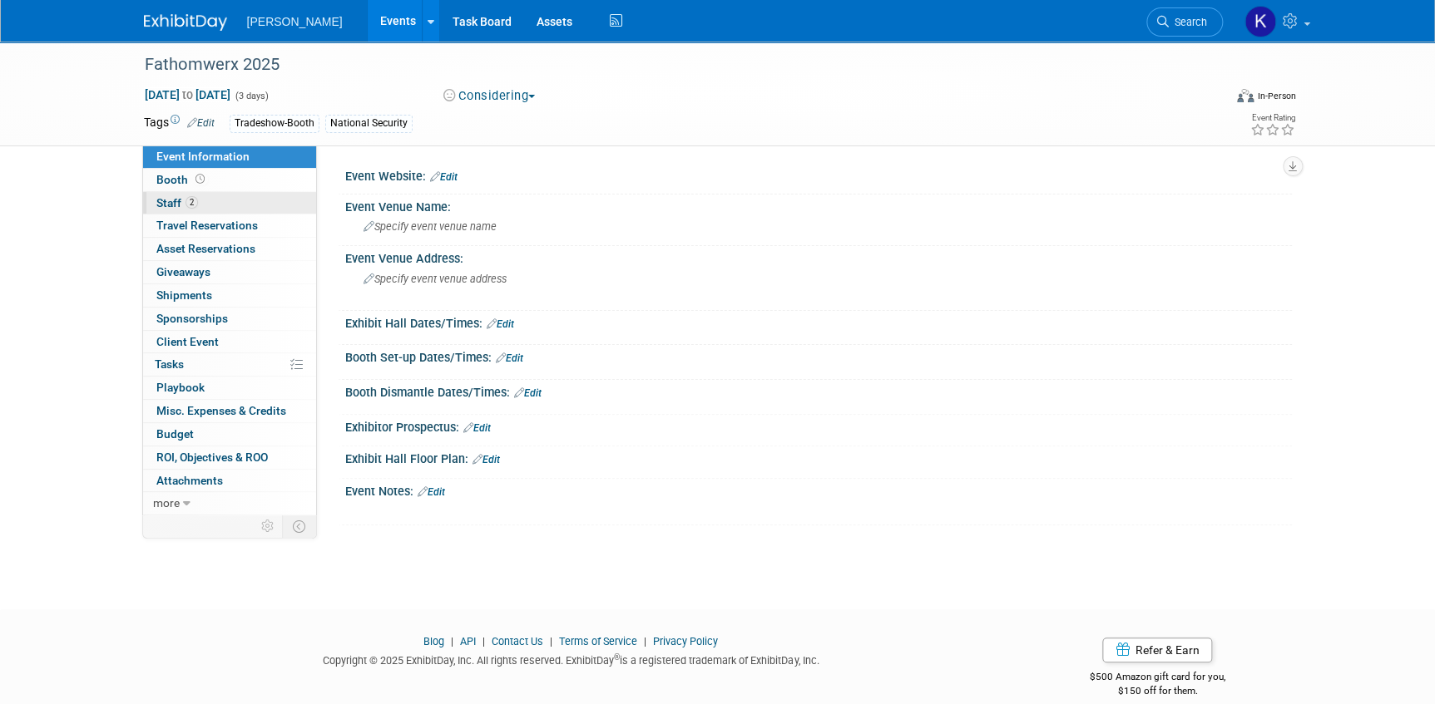
click at [193, 205] on span "2" at bounding box center [191, 202] width 12 height 12
